Goal: Use online tool/utility: Utilize a website feature to perform a specific function

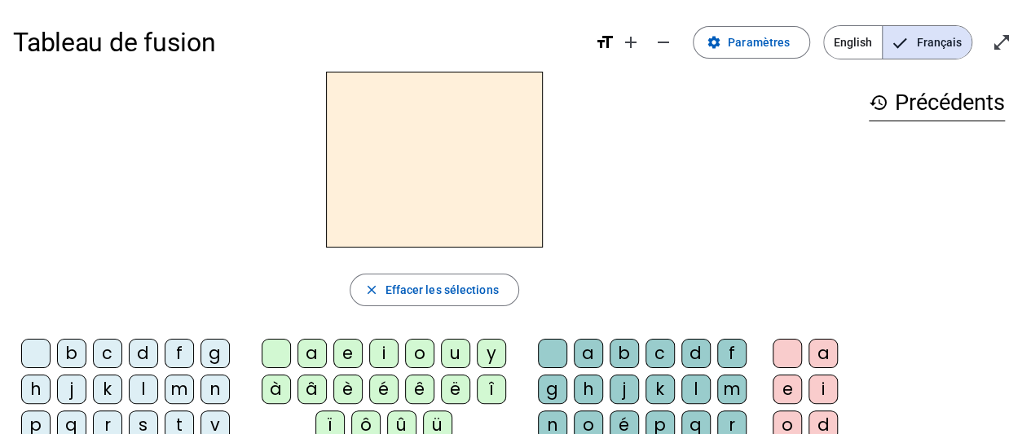
click at [182, 389] on div "m" at bounding box center [179, 389] width 29 height 29
click at [301, 355] on div "a" at bounding box center [311, 353] width 29 height 29
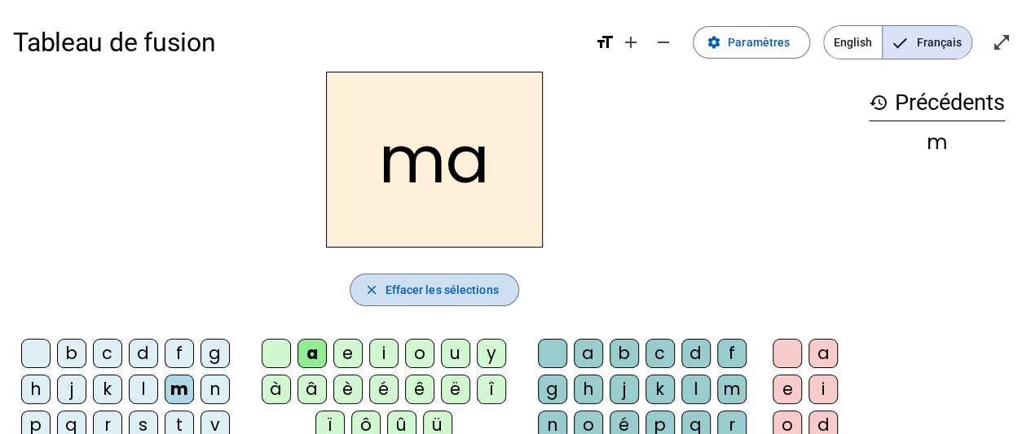
click at [404, 280] on span "Effacer les sélections" at bounding box center [441, 290] width 113 height 20
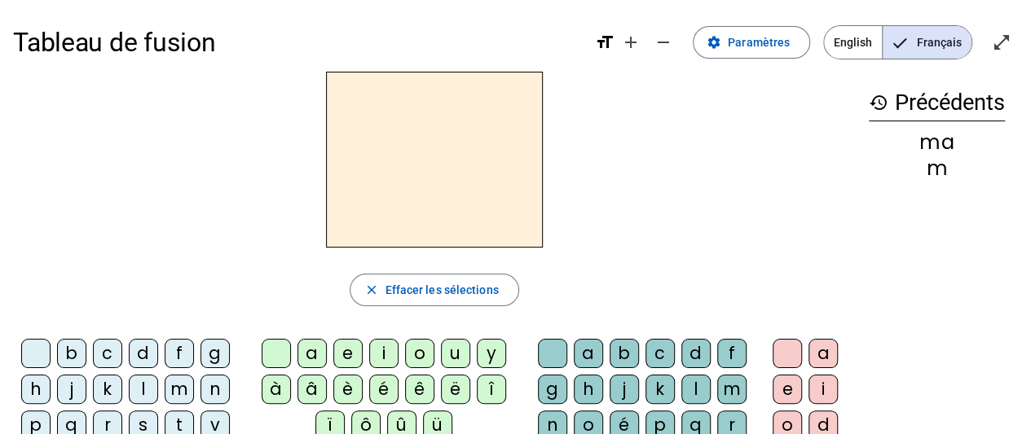
click at [181, 391] on div "m" at bounding box center [179, 389] width 29 height 29
click at [314, 352] on div "a" at bounding box center [311, 353] width 29 height 29
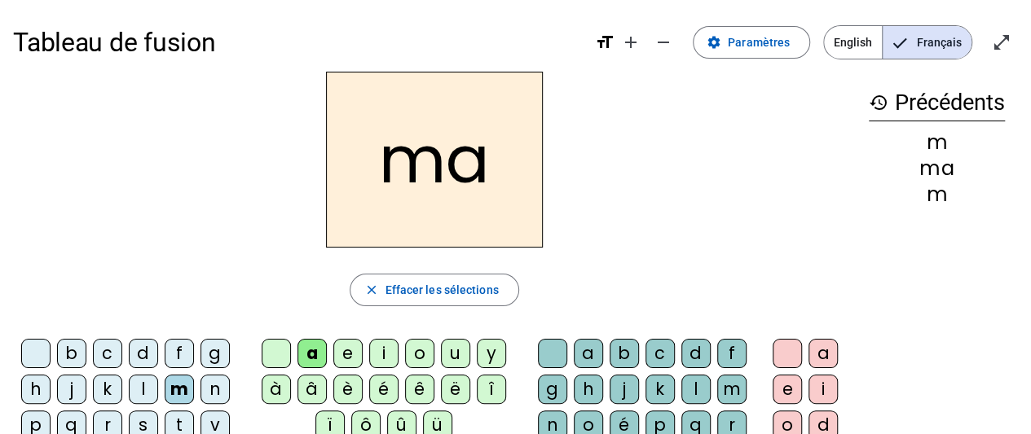
click at [691, 388] on div "l" at bounding box center [695, 389] width 29 height 29
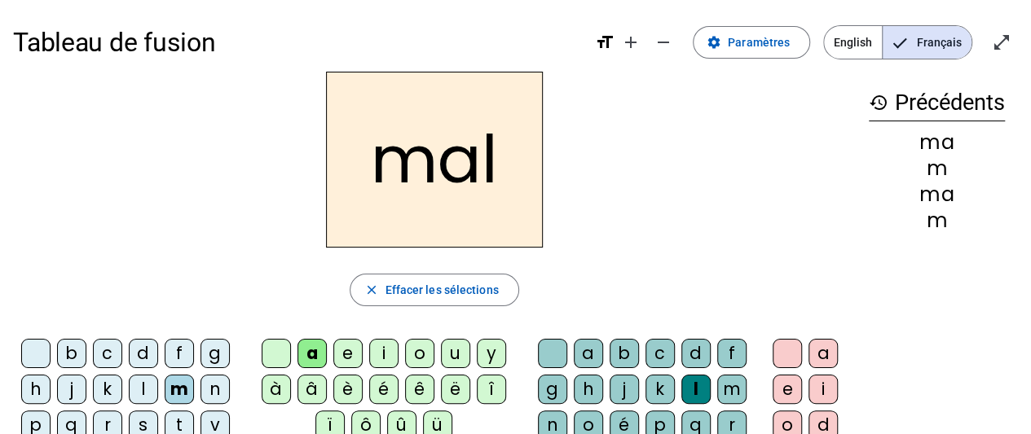
click at [470, 287] on span "Effacer les sélections" at bounding box center [441, 290] width 113 height 20
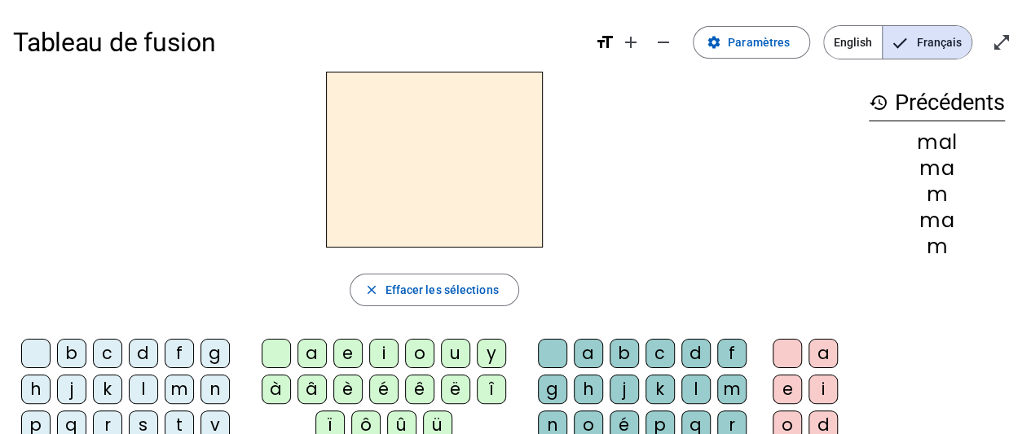
click at [177, 387] on div "m" at bounding box center [179, 389] width 29 height 29
click at [392, 355] on div "i" at bounding box center [383, 353] width 29 height 29
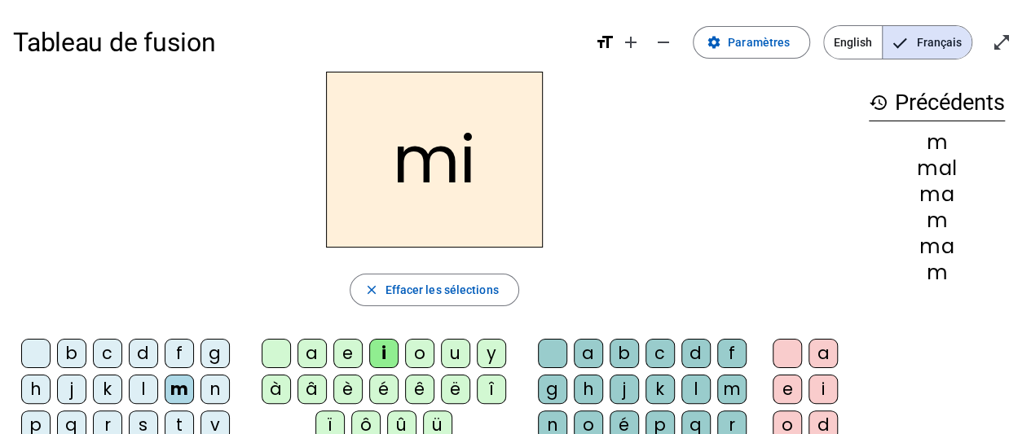
click at [690, 389] on div "l" at bounding box center [695, 389] width 29 height 29
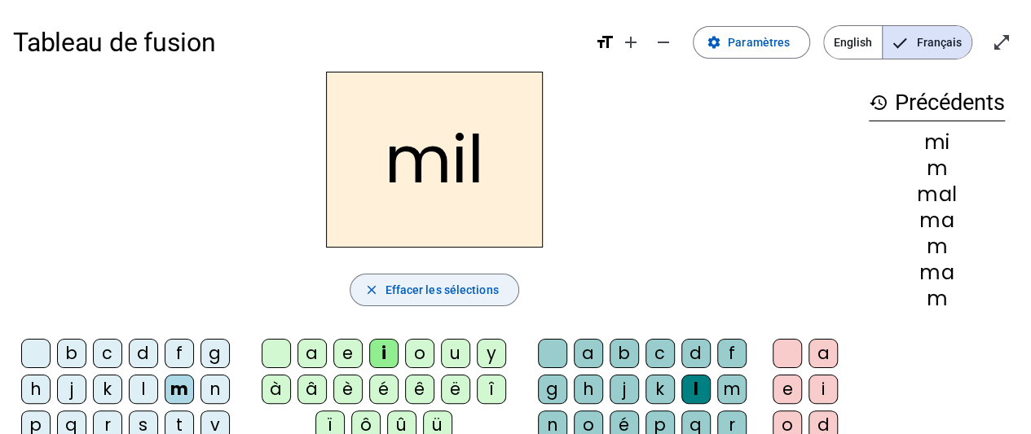
click at [474, 284] on span "Effacer les sélections" at bounding box center [441, 290] width 113 height 20
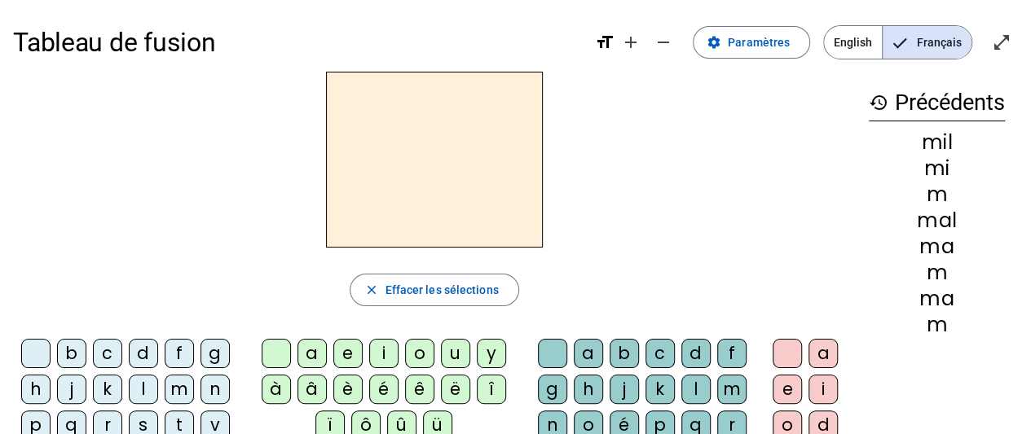
click at [145, 423] on div "s" at bounding box center [143, 425] width 29 height 29
click at [385, 355] on div "i" at bounding box center [383, 353] width 29 height 29
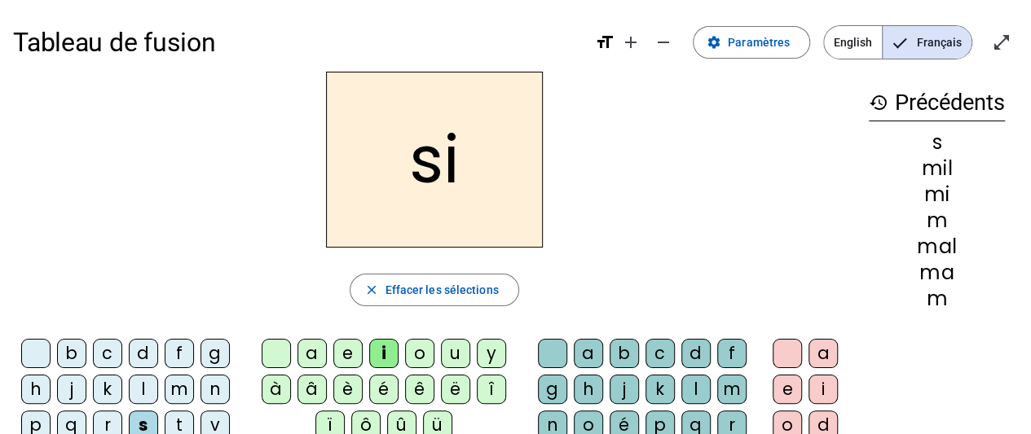
click at [699, 389] on div "l" at bounding box center [695, 389] width 29 height 29
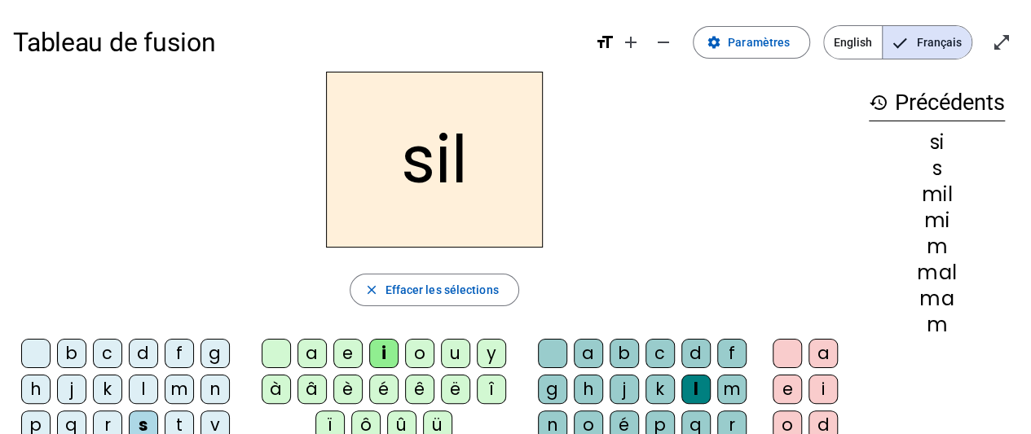
click at [468, 280] on span "Effacer les sélections" at bounding box center [441, 290] width 113 height 20
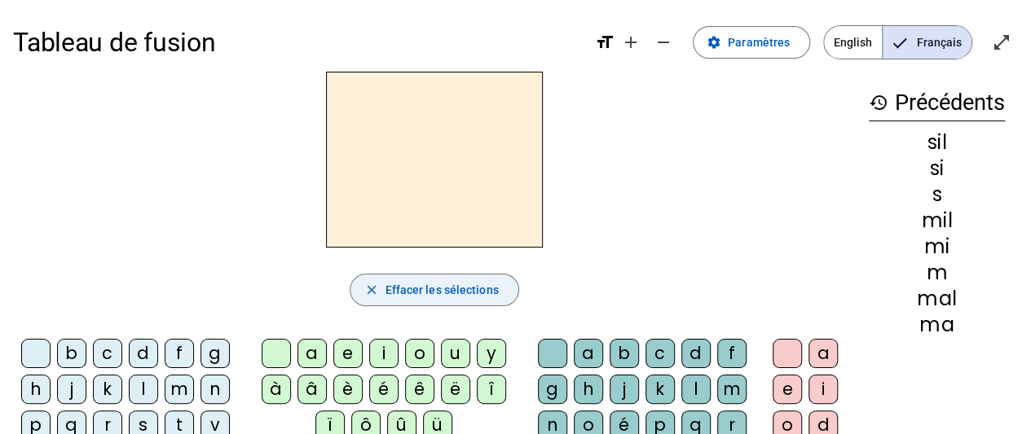
click at [215, 388] on div "n" at bounding box center [214, 389] width 29 height 29
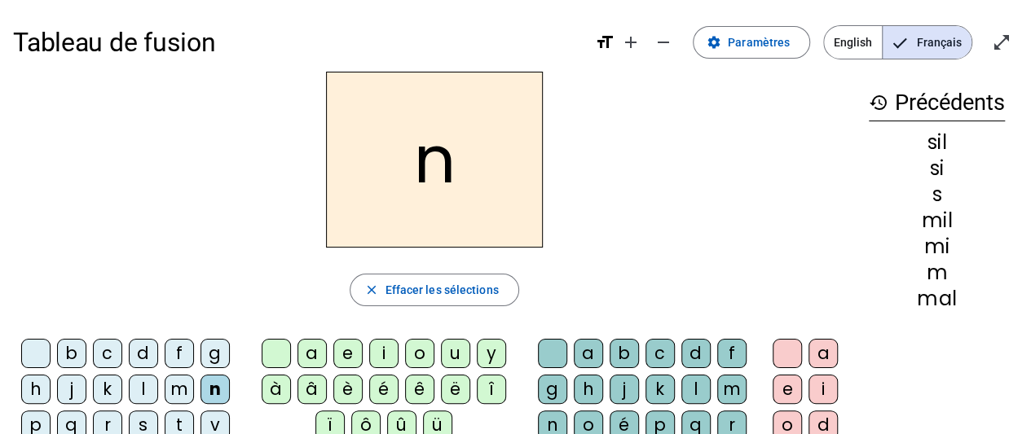
click at [459, 354] on div "u" at bounding box center [455, 353] width 29 height 29
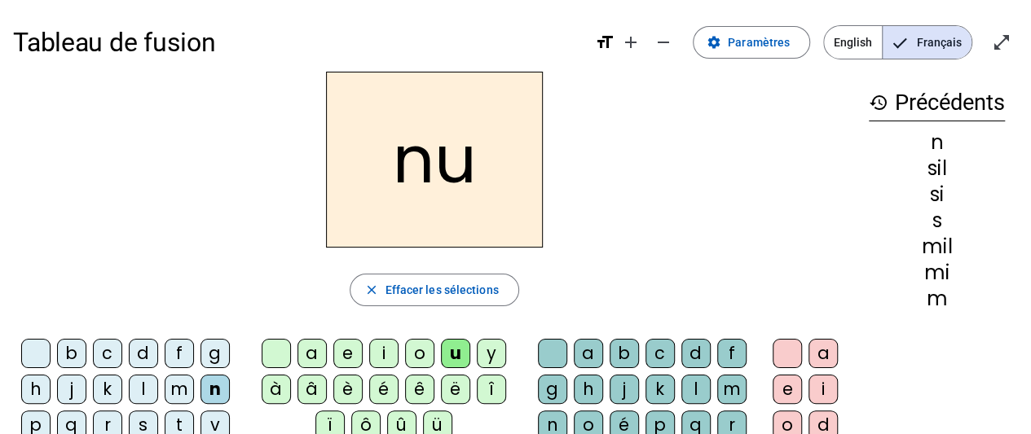
click at [692, 385] on div "l" at bounding box center [695, 389] width 29 height 29
